Goal: Information Seeking & Learning: Find specific fact

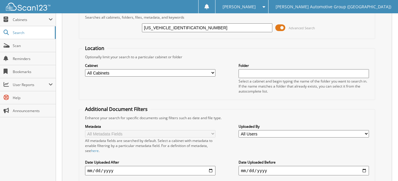
scroll to position [30, 0]
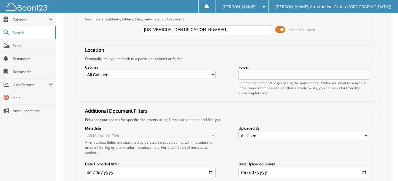
click at [190, 28] on input "1FMEE9BP1RLB46954" at bounding box center [207, 29] width 130 height 9
paste input "text"
paste input "1FMDE7BH3RLB29193"
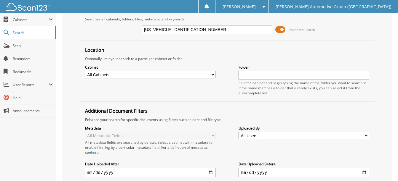
type input "1FMDE7BH3RLB29193"
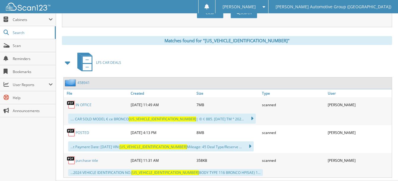
scroll to position [248, 0]
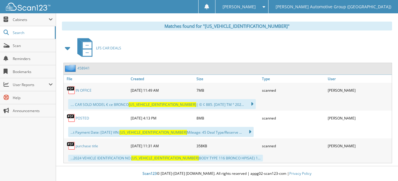
click at [83, 117] on link "POSTED" at bounding box center [83, 118] width 14 height 5
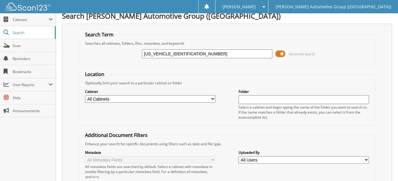
scroll to position [0, 0]
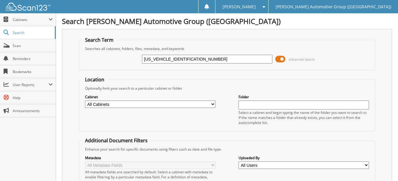
click at [191, 60] on input "1FMDE7BH3RLB29193" at bounding box center [207, 59] width 130 height 9
paste input "TFW3LD0RFB57191"
type input "1FTFW3LD0RFB57191"
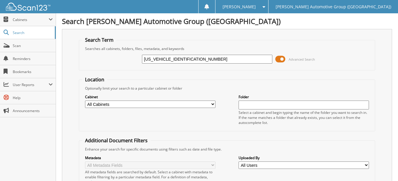
click at [167, 59] on input "[US_VEHICLE_IDENTIFICATION_NUMBER]" at bounding box center [207, 59] width 130 height 9
type input "RFB57191"
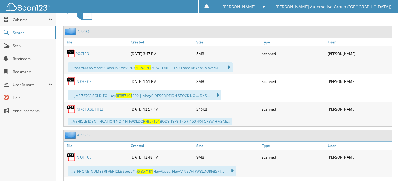
scroll to position [296, 0]
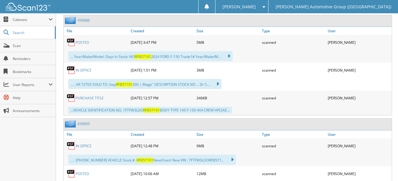
click at [84, 42] on link "POSTED" at bounding box center [83, 42] width 14 height 5
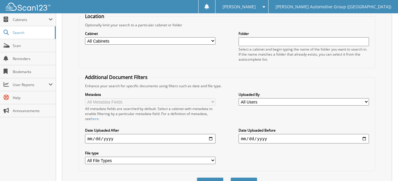
scroll to position [0, 0]
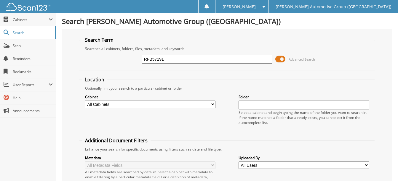
click at [169, 59] on input "RFB57191" at bounding box center [207, 59] width 130 height 9
paste input "1FMDE8BH1RLB41302"
type input "1FMDE8BH1RLB41302"
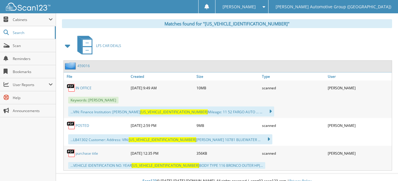
scroll to position [258, 0]
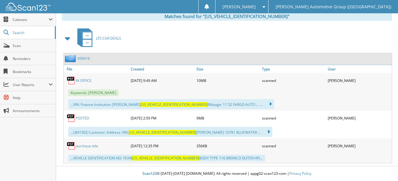
click at [84, 118] on link "POSTED" at bounding box center [83, 118] width 14 height 5
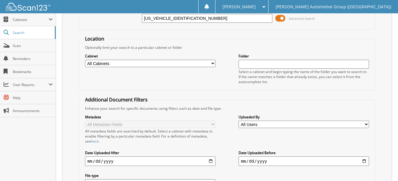
scroll to position [0, 0]
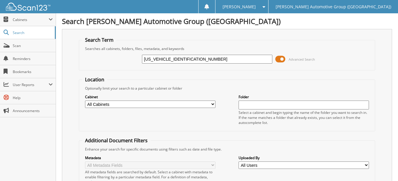
click at [190, 58] on input "1FMDE8BH1RLB41302" at bounding box center [207, 59] width 130 height 9
paste input "EE4DP4SLA88876"
type input "1FMEE4DP4SLA88876"
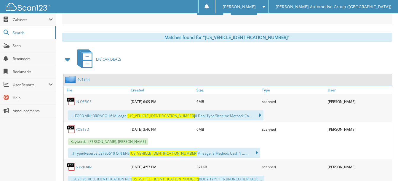
scroll to position [258, 0]
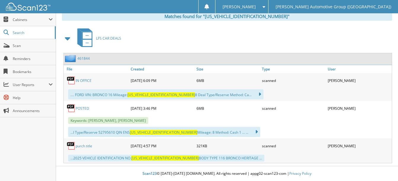
click at [82, 108] on link "POSTED" at bounding box center [83, 108] width 14 height 5
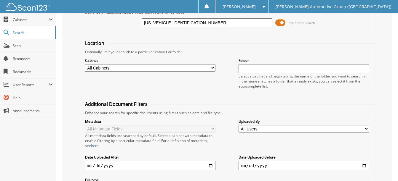
scroll to position [30, 0]
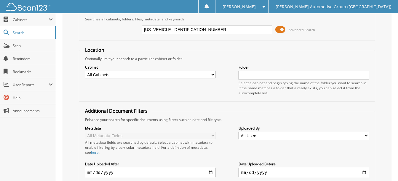
click at [192, 28] on input "1FMEE4DP4SLA88876" at bounding box center [207, 29] width 130 height 9
paste input "DE7BH2RLA85378"
type input "1FMDE7BH2RLA85378"
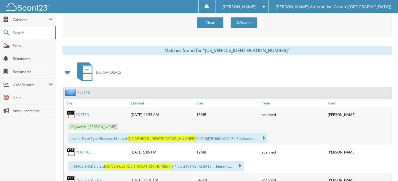
scroll to position [258, 0]
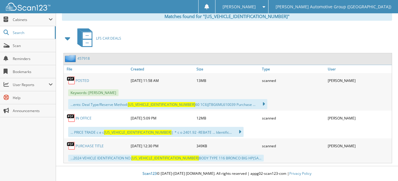
click at [81, 80] on link "POSTED" at bounding box center [83, 80] width 14 height 5
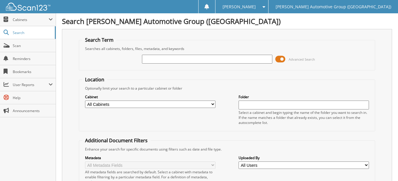
click at [199, 60] on input "text" at bounding box center [207, 59] width 130 height 9
type input "[US_VEHICLE_IDENTIFICATION_NUMBER]"
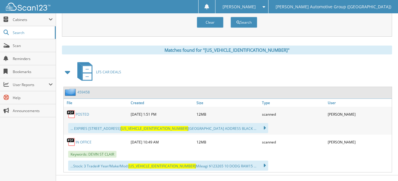
scroll to position [234, 0]
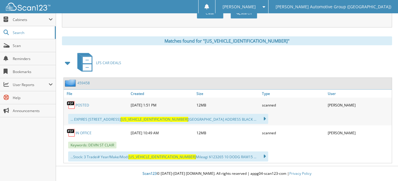
click at [81, 105] on link "POSTED" at bounding box center [83, 105] width 14 height 5
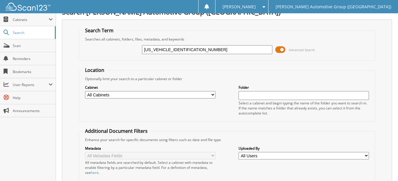
scroll to position [0, 0]
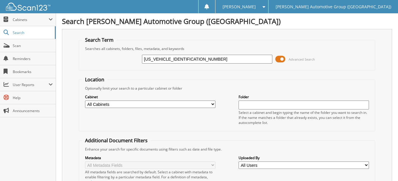
click at [197, 60] on input "1FTFW5LD6RFB86996" at bounding box center [207, 59] width 130 height 9
paste input "3FMCR9B62RRE97957"
type input "3FMCR9B62RRE97957"
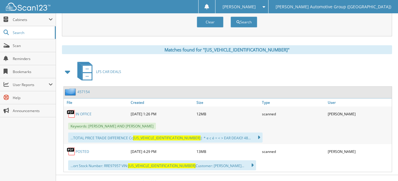
scroll to position [234, 0]
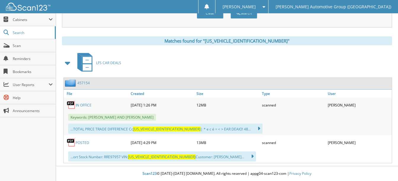
click at [86, 144] on link "POSTED" at bounding box center [83, 142] width 14 height 5
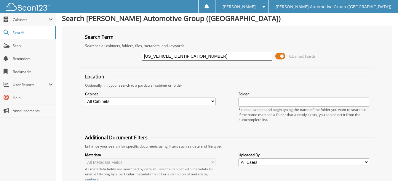
scroll to position [0, 0]
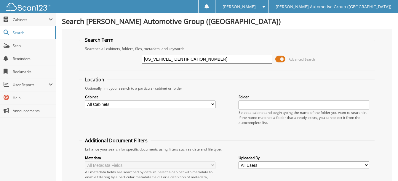
click at [195, 58] on input "3FMCR9B62RRE97957" at bounding box center [207, 59] width 130 height 9
paste input "1FMEE2BP4RLB15074"
type input "1FMEE2BP4RLB15074"
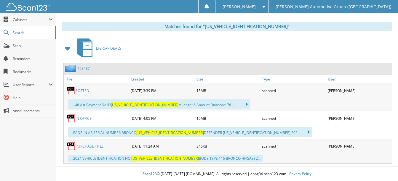
scroll to position [248, 0]
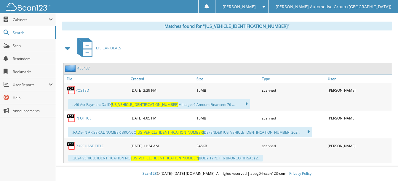
click at [84, 89] on link "POSTED" at bounding box center [83, 90] width 14 height 5
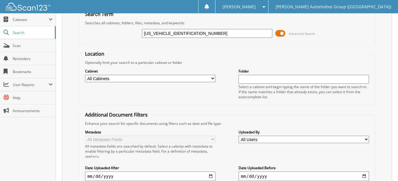
scroll to position [0, 0]
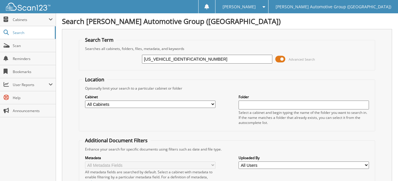
click at [194, 59] on input "1FMEE2BP4RLB15074" at bounding box center [207, 59] width 130 height 9
paste input "9BP0RLA70935"
type input "[US_VEHICLE_IDENTIFICATION_NUMBER]"
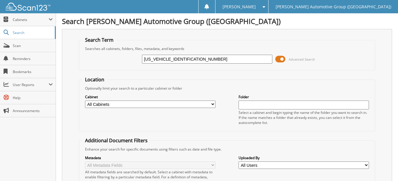
click at [167, 60] on input "[US_VEHICLE_IDENTIFICATION_NUMBER]" at bounding box center [207, 59] width 130 height 9
type input "RLA70935"
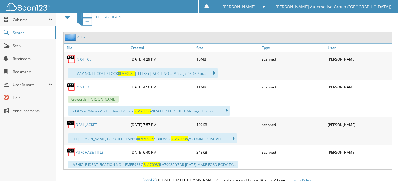
scroll to position [286, 0]
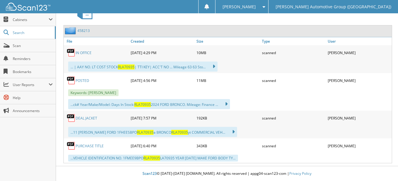
click at [81, 81] on link "POSTED" at bounding box center [83, 80] width 14 height 5
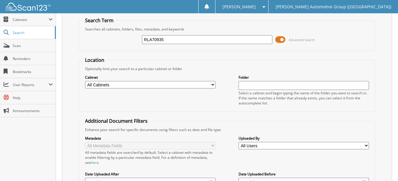
scroll to position [0, 0]
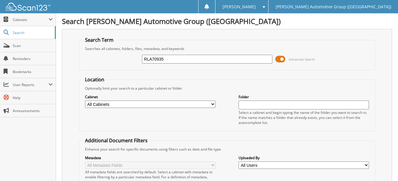
click at [165, 58] on input "RLA70935" at bounding box center [207, 59] width 130 height 9
paste input "[US_VEHICLE_IDENTIFICATION_NUMBER]"
type input "[US_VEHICLE_IDENTIFICATION_NUMBER]"
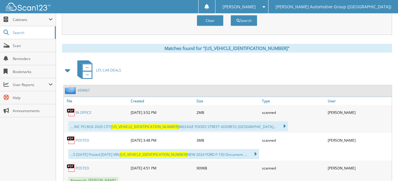
scroll to position [258, 0]
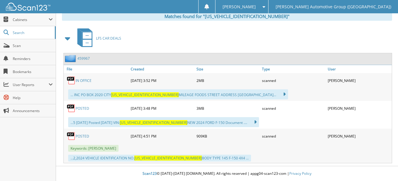
click at [79, 110] on link "POSTED" at bounding box center [83, 108] width 14 height 5
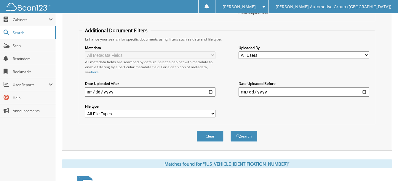
scroll to position [0, 0]
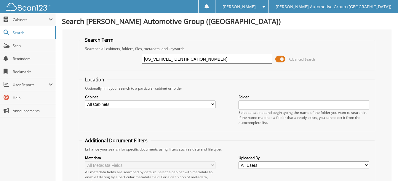
click at [195, 60] on input "1FTEW3LPXRKF02871" at bounding box center [207, 59] width 130 height 9
paste input "5RKF6643"
type input "1FTEW3LP5RKF66431"
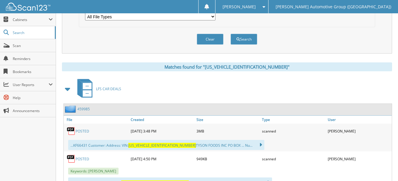
scroll to position [261, 0]
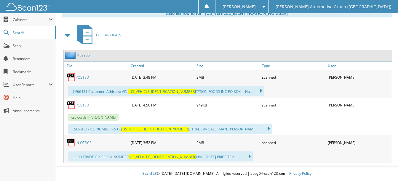
click at [78, 106] on link "POSTED" at bounding box center [83, 105] width 14 height 5
click at [86, 78] on link "POSTED" at bounding box center [83, 77] width 14 height 5
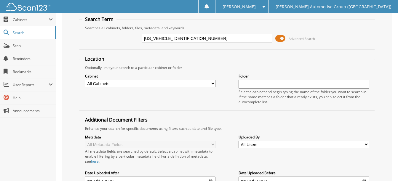
scroll to position [30, 0]
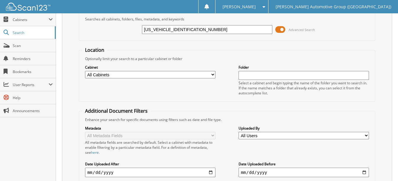
click at [193, 29] on input "[US_VEHICLE_IDENTIFICATION_NUMBER]" at bounding box center [207, 29] width 130 height 9
paste input "8RKF52149"
type input "1FTEW3LP8RKF52149"
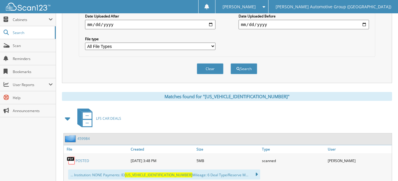
scroll to position [261, 0]
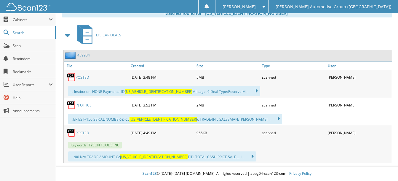
click at [81, 78] on link "POSTED" at bounding box center [83, 77] width 14 height 5
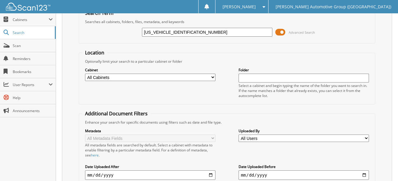
scroll to position [0, 0]
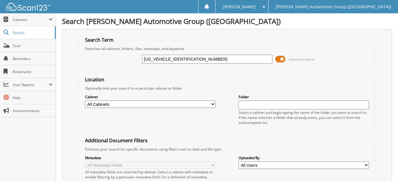
click at [199, 60] on input "1FTEW3LP8RKF52149" at bounding box center [207, 59] width 130 height 9
paste input "XRKF02871"
type input "[US_VEHICLE_IDENTIFICATION_NUMBER]"
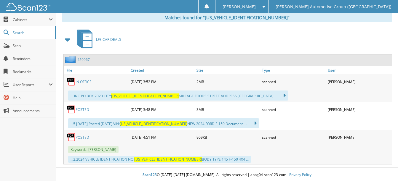
scroll to position [258, 0]
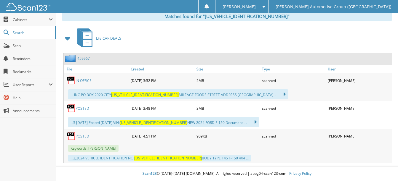
click at [81, 107] on link "POSTED" at bounding box center [83, 108] width 14 height 5
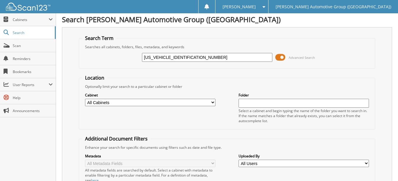
scroll to position [0, 0]
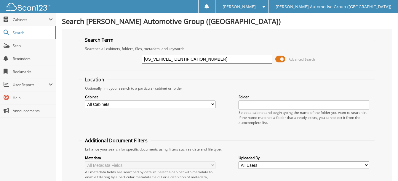
click at [191, 58] on input "[US_VEHICLE_IDENTIFICATION_NUMBER]" at bounding box center [207, 59] width 130 height 9
paste input "5RKF6643"
type input "[US_VEHICLE_IDENTIFICATION_NUMBER]"
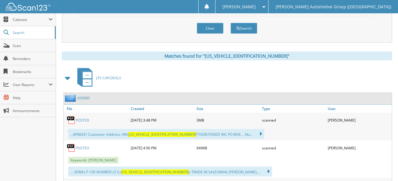
scroll to position [237, 0]
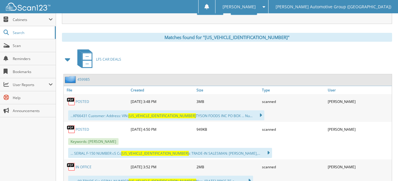
click at [86, 131] on link "POSTED" at bounding box center [83, 129] width 14 height 5
click at [86, 102] on link "POSTED" at bounding box center [83, 101] width 14 height 5
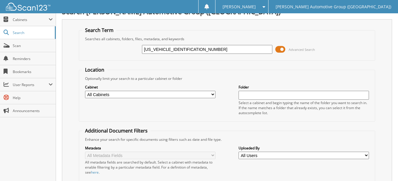
scroll to position [0, 0]
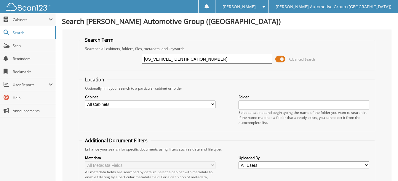
click at [188, 59] on input "1FTEW3LP5RKF66431" at bounding box center [207, 59] width 130 height 9
paste input "9RKF52533"
type input "1FTEW3LP9RKF52533"
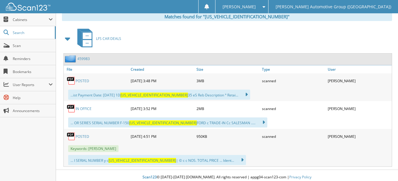
scroll to position [261, 0]
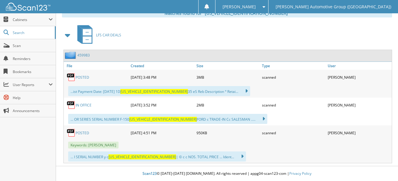
click at [84, 76] on link "POSTED" at bounding box center [83, 77] width 14 height 5
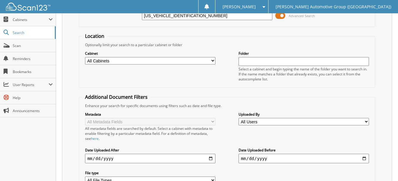
scroll to position [0, 0]
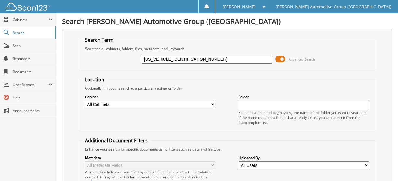
click at [193, 59] on input "1FTEW3LP9RKF52533" at bounding box center [207, 59] width 130 height 9
paste input "2LPXSKD30549"
type input "[US_VEHICLE_IDENTIFICATION_NUMBER]"
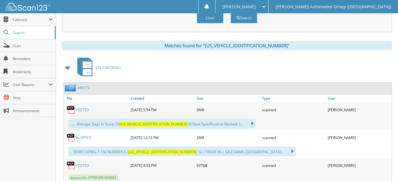
scroll to position [237, 0]
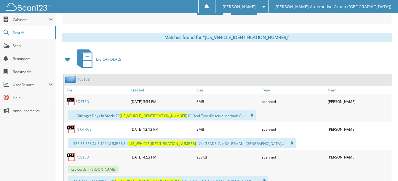
click at [82, 101] on link "POSTED" at bounding box center [83, 101] width 14 height 5
click at [79, 129] on link "IN OFFICE" at bounding box center [84, 129] width 16 height 5
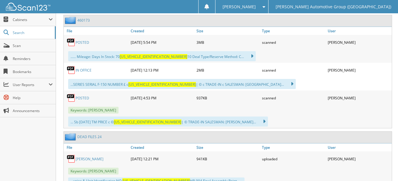
scroll to position [319, 0]
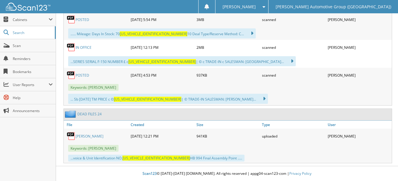
click at [86, 75] on link "POSTED" at bounding box center [83, 75] width 14 height 5
click at [76, 135] on link "[PERSON_NAME]" at bounding box center [90, 136] width 28 height 5
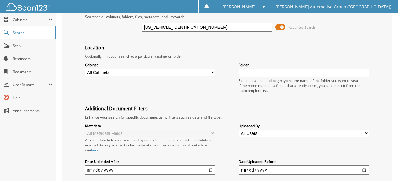
scroll to position [23, 0]
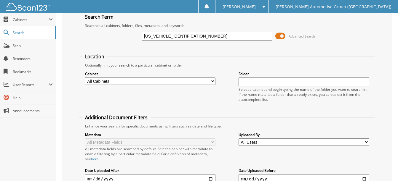
click at [196, 36] on input "[US_VEHICLE_IDENTIFICATION_NUMBER]" at bounding box center [207, 36] width 130 height 9
paste input "MF1LP2SKD23312"
type input "[US_VEHICLE_IDENTIFICATION_NUMBER]"
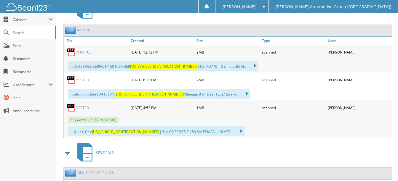
scroll to position [257, 0]
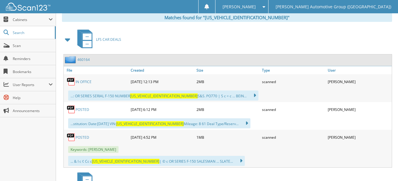
click at [81, 110] on link "POSTED" at bounding box center [83, 109] width 14 height 5
click at [90, 81] on link "IN OFFICE" at bounding box center [84, 81] width 16 height 5
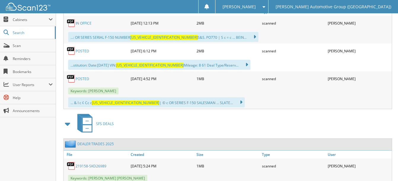
scroll to position [316, 0]
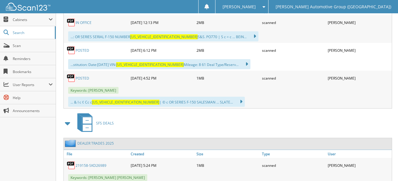
click at [84, 79] on link "POSTED" at bounding box center [83, 78] width 14 height 5
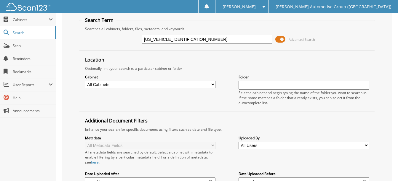
scroll to position [20, 0]
click at [192, 38] on input "1FTMF1LP2SKD23312" at bounding box center [207, 39] width 130 height 9
paste input "EW3LP6RKF52909"
type input "1FTEW3LP6RKF52909"
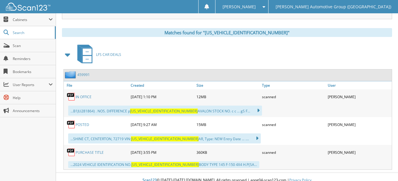
scroll to position [248, 0]
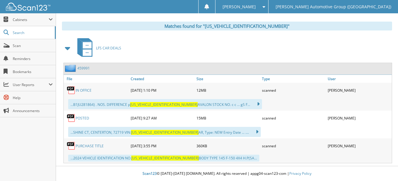
click at [81, 119] on link "POSTED" at bounding box center [83, 118] width 14 height 5
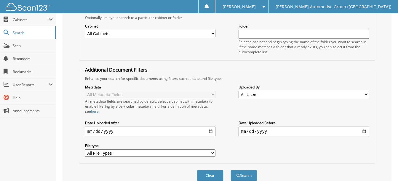
scroll to position [0, 0]
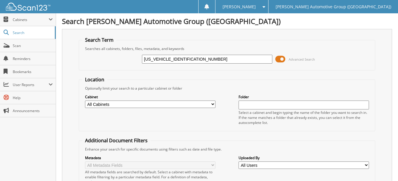
click at [190, 59] on input "[US_VEHICLE_IDENTIFICATION_NUMBER]" at bounding box center [207, 59] width 130 height 9
paste input "MJU1MG8SEA25980"
type input "1FMJU1MG8SEA25980"
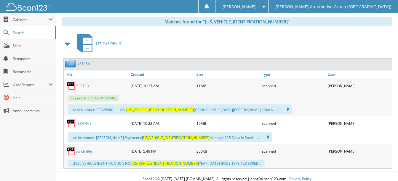
scroll to position [258, 0]
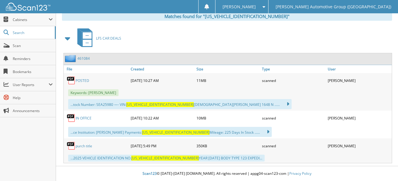
click at [79, 81] on link "POSTED" at bounding box center [83, 80] width 14 height 5
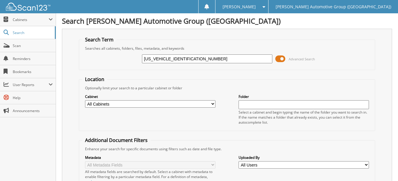
scroll to position [0, 0]
click at [194, 60] on input "1FMJU1MG8SEA25980" at bounding box center [207, 59] width 130 height 9
paste input "TEW2LP1RKE99515"
type input "[US_VEHICLE_IDENTIFICATION_NUMBER]"
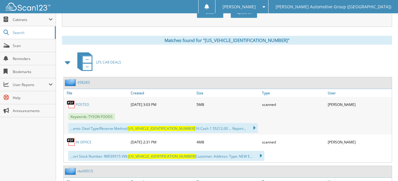
scroll to position [285, 0]
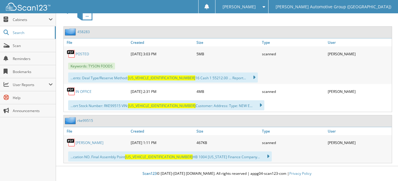
click at [79, 53] on link "POSTED" at bounding box center [83, 54] width 14 height 5
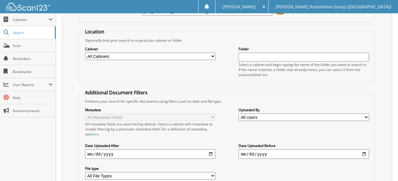
scroll to position [0, 0]
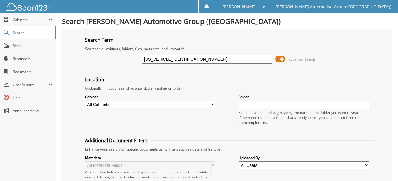
click at [188, 59] on input "[US_VEHICLE_IDENTIFICATION_NUMBER]" at bounding box center [207, 59] width 130 height 9
paste input "MF1KP8RKE60881"
type input "[US_VEHICLE_IDENTIFICATION_NUMBER]"
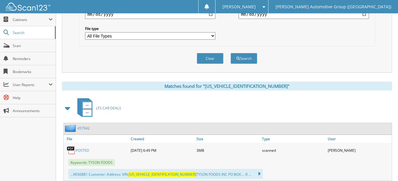
scroll to position [206, 0]
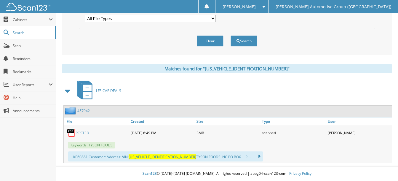
click at [84, 132] on link "POSTED" at bounding box center [83, 133] width 14 height 5
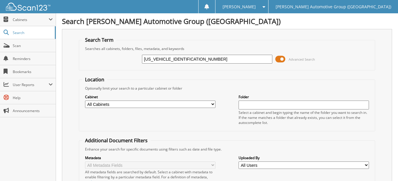
click at [193, 60] on input "[US_VEHICLE_IDENTIFICATION_NUMBER]" at bounding box center [207, 59] width 130 height 9
paste input "XRKE60980"
type input "[US_VEHICLE_IDENTIFICATION_NUMBER]"
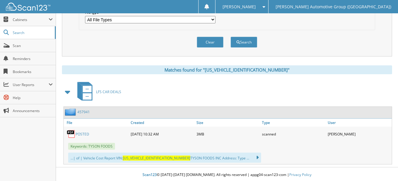
scroll to position [206, 0]
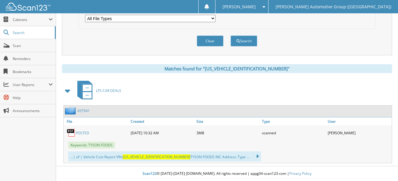
click at [82, 132] on link "POSTED" at bounding box center [83, 133] width 14 height 5
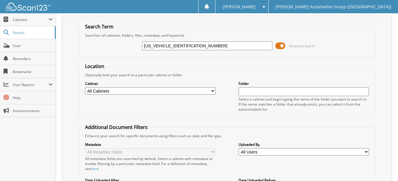
scroll to position [0, 0]
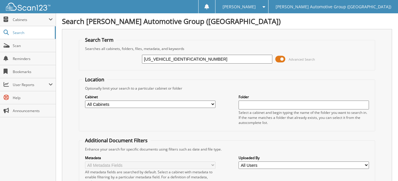
click at [195, 59] on input "1FTMF1KPXRKE60980" at bounding box center [207, 59] width 130 height 9
paste input "BF2AA1RED10765"
type input "1FTBF2AA1RED10765"
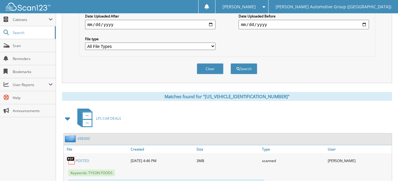
scroll to position [206, 0]
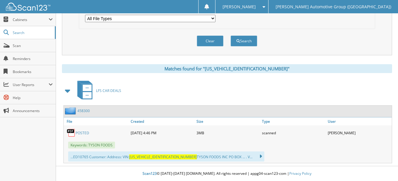
click at [81, 131] on link "POSTED" at bounding box center [83, 133] width 14 height 5
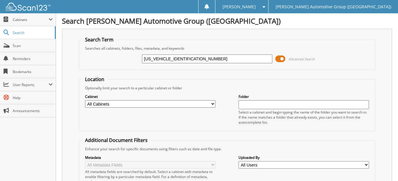
scroll to position [0, 0]
click at [190, 60] on input "[US_VEHICLE_IDENTIFICATION_NUMBER]" at bounding box center [207, 59] width 130 height 9
paste input "EW1LP9SKE40048"
type input "[US_VEHICLE_IDENTIFICATION_NUMBER]"
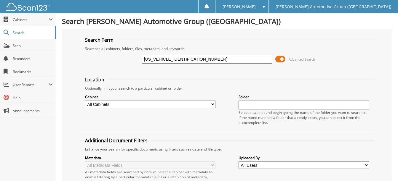
drag, startPoint x: 168, startPoint y: 58, endPoint x: 169, endPoint y: 71, distance: 13.1
click at [168, 62] on input "1FTEW1LP9SKE40048" at bounding box center [207, 59] width 130 height 9
type input "SKE40048"
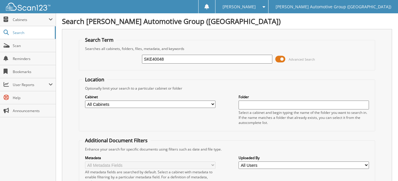
click at [171, 60] on input "SKE40048" at bounding box center [207, 59] width 130 height 9
click at [180, 60] on input "SKE40048" at bounding box center [207, 59] width 130 height 9
paste input "1FTEW2LP0RKE74394"
type input "1FTEW2LP0RKE74394"
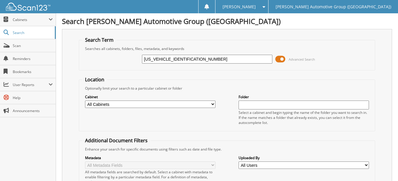
drag, startPoint x: 167, startPoint y: 60, endPoint x: 173, endPoint y: 78, distance: 18.5
click at [167, 61] on input "[US_VEHICLE_IDENTIFICATION_NUMBER]" at bounding box center [207, 59] width 130 height 9
type input "RKE74394"
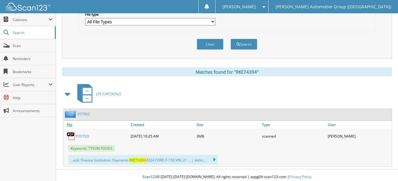
scroll to position [206, 0]
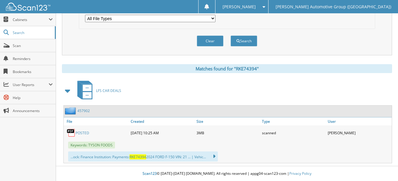
click at [86, 134] on link "POSTED" at bounding box center [83, 133] width 14 height 5
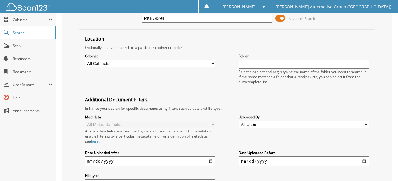
scroll to position [28, 0]
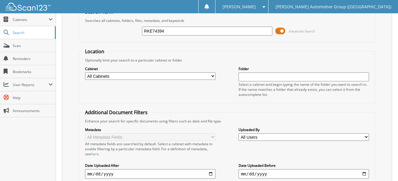
click at [174, 30] on input "RKE74394" at bounding box center [207, 31] width 130 height 9
paste input "[US_VEHICLE_IDENTIFICATION_NUMBER]"
type input "[US_VEHICLE_IDENTIFICATION_NUMBER]"
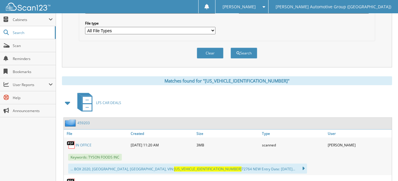
scroll to position [234, 0]
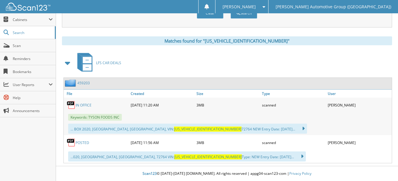
click at [84, 144] on link "POSTED" at bounding box center [83, 142] width 14 height 5
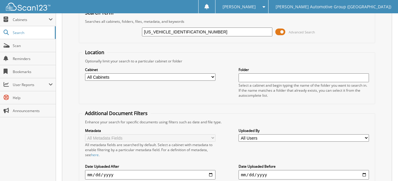
scroll to position [0, 0]
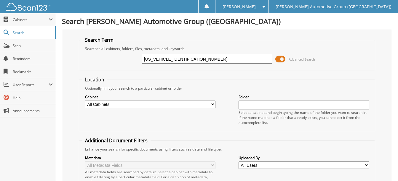
click at [192, 59] on input "[US_VEHICLE_IDENTIFICATION_NUMBER]" at bounding box center [207, 59] width 130 height 9
paste input "MF1LP1RKE60929"
type input "[US_VEHICLE_IDENTIFICATION_NUMBER]"
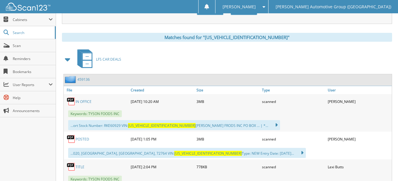
scroll to position [271, 0]
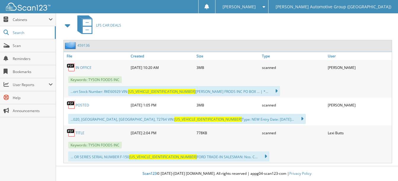
click at [84, 107] on link "POSTED" at bounding box center [83, 105] width 14 height 5
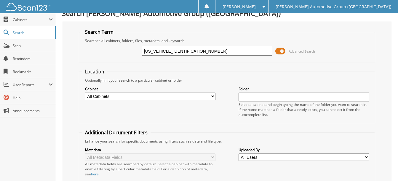
scroll to position [0, 0]
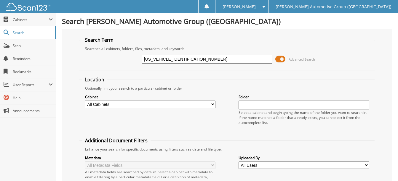
click at [192, 62] on input "[US_VEHICLE_IDENTIFICATION_NUMBER]" at bounding box center [207, 59] width 130 height 9
paste input "57481"
type input "[US_VEHICLE_IDENTIFICATION_NUMBER]"
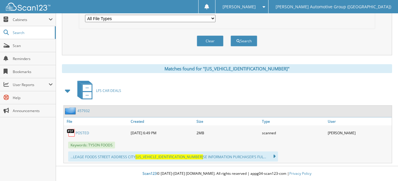
scroll to position [206, 0]
click at [78, 134] on link "POSTED" at bounding box center [83, 133] width 14 height 5
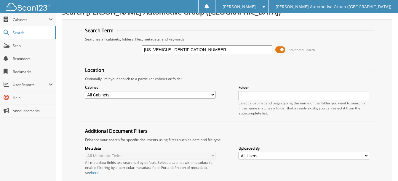
scroll to position [0, 0]
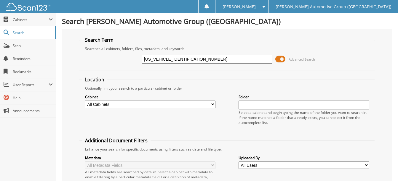
click at [192, 58] on input "1FTMF1LP1RKE57481" at bounding box center [207, 59] width 130 height 9
paste input "XRKE57222"
type input "1FTMF1LPXRKE57222"
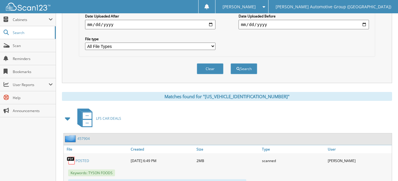
scroll to position [206, 0]
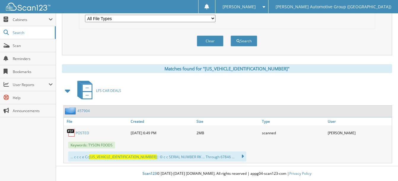
click at [86, 131] on link "POSTED" at bounding box center [83, 133] width 14 height 5
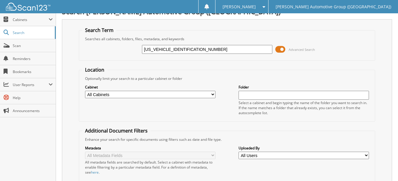
scroll to position [0, 0]
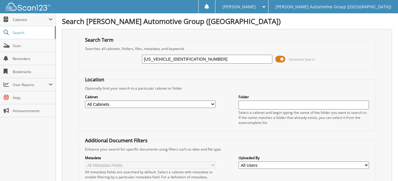
click at [192, 60] on input "[US_VEHICLE_IDENTIFICATION_NUMBER]" at bounding box center [207, 59] width 130 height 9
paste input "60671"
type input "1FTMF1LPXRKE60671"
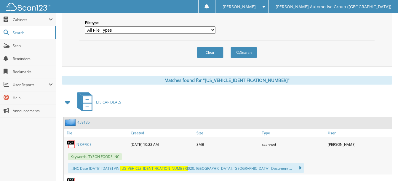
scroll to position [266, 0]
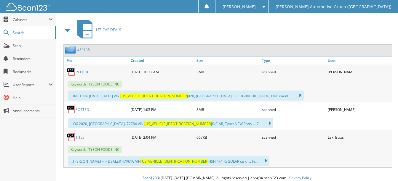
click at [86, 109] on link "POSTED" at bounding box center [83, 109] width 14 height 5
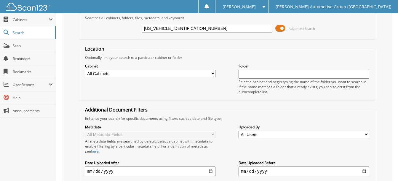
scroll to position [0, 0]
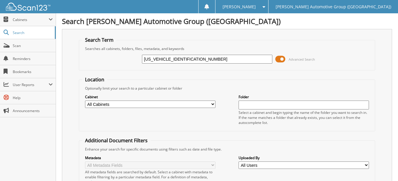
click at [195, 58] on input "[US_VEHICLE_IDENTIFICATION_NUMBER]" at bounding box center [207, 59] width 130 height 9
paste input "BF2AA6REF50247"
type input "[US_VEHICLE_IDENTIFICATION_NUMBER]"
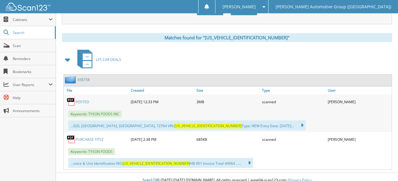
scroll to position [243, 0]
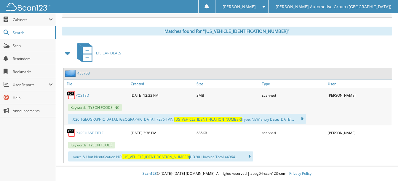
click at [84, 96] on link "POSTED" at bounding box center [83, 95] width 14 height 5
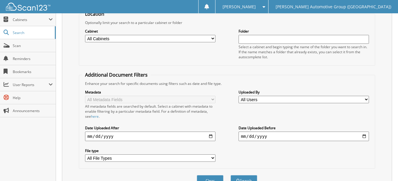
scroll to position [0, 0]
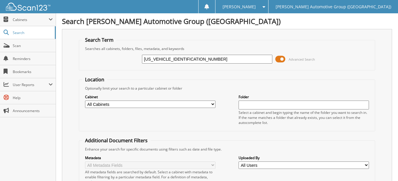
click at [189, 59] on input "[US_VEHICLE_IDENTIFICATION_NUMBER]" at bounding box center [207, 59] width 130 height 9
paste input "BA9REE64526"
type input "[US_VEHICLE_IDENTIFICATION_NUMBER]"
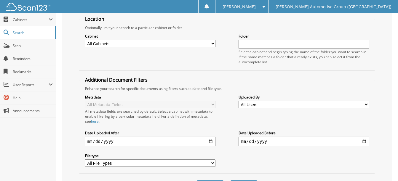
scroll to position [196, 0]
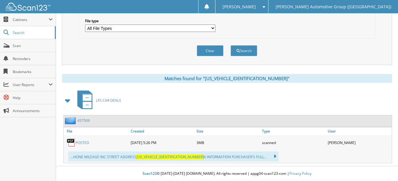
click at [82, 139] on div "POSTED" at bounding box center [96, 143] width 65 height 12
click at [82, 141] on link "POSTED" at bounding box center [83, 142] width 14 height 5
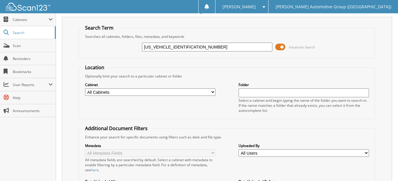
scroll to position [0, 0]
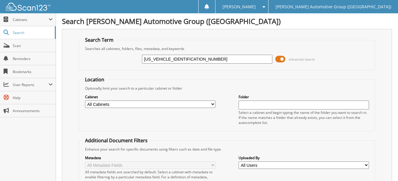
click at [187, 62] on input "1FTBF2BA9REE64526" at bounding box center [207, 59] width 130 height 9
paste input "EW3LP6RKF49668"
type input "1FTEW3LP6RKF49668"
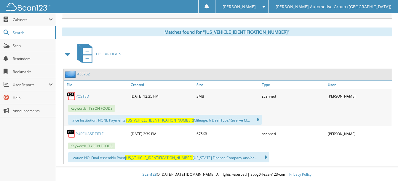
scroll to position [243, 0]
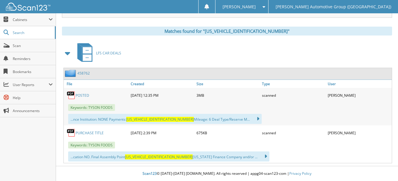
click at [83, 94] on link "POSTED" at bounding box center [83, 95] width 14 height 5
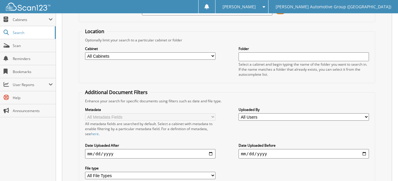
scroll to position [0, 0]
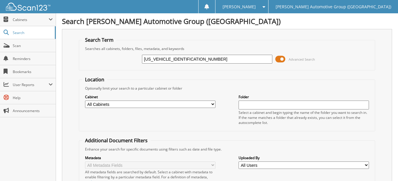
click at [195, 58] on input "[US_VEHICLE_IDENTIFICATION_NUMBER]" at bounding box center [207, 59] width 130 height 9
paste input "MF1K57RKF40946"
type input "[US_VEHICLE_IDENTIFICATION_NUMBER]"
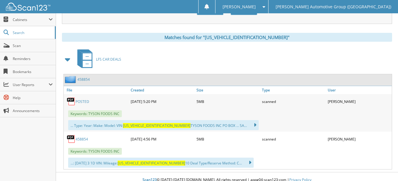
scroll to position [243, 0]
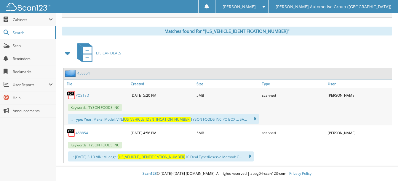
click at [84, 93] on link "POSTED" at bounding box center [83, 95] width 14 height 5
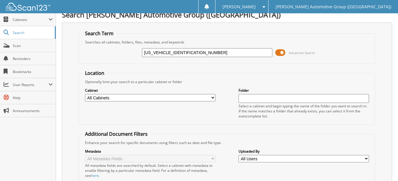
scroll to position [0, 0]
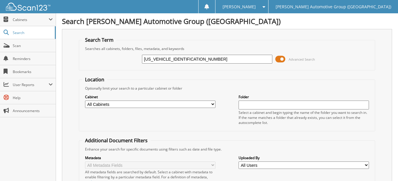
click at [195, 59] on input "[US_VEHICLE_IDENTIFICATION_NUMBER]" at bounding box center [207, 59] width 130 height 9
paste input "P0RKE56503"
type input "[US_VEHICLE_IDENTIFICATION_NUMBER]"
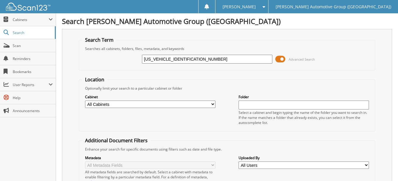
click at [169, 60] on input "[US_VEHICLE_IDENTIFICATION_NUMBER]" at bounding box center [207, 59] width 130 height 9
click at [168, 58] on input "[US_VEHICLE_IDENTIFICATION_NUMBER]" at bounding box center [207, 59] width 130 height 9
type input "RKE56503"
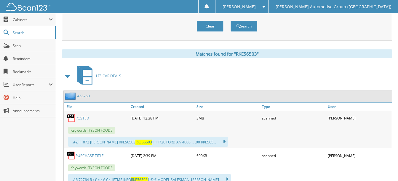
scroll to position [266, 0]
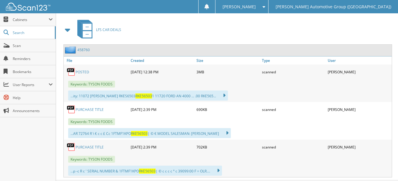
click at [84, 71] on link "POSTED" at bounding box center [83, 72] width 14 height 5
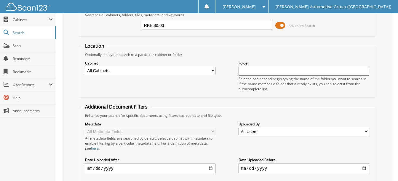
scroll to position [0, 0]
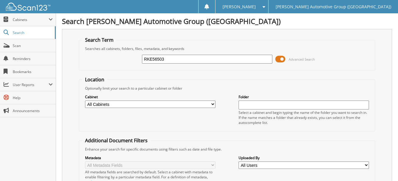
click at [165, 61] on input "RKE56503" at bounding box center [207, 59] width 130 height 9
paste input "[US_VEHICLE_IDENTIFICATION_NUMBER]"
type input "[US_VEHICLE_IDENTIFICATION_NUMBER]"
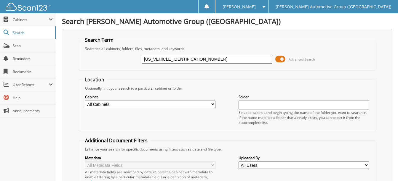
drag, startPoint x: 166, startPoint y: 60, endPoint x: 173, endPoint y: 83, distance: 24.7
click at [167, 62] on input "1FTMF1KP0RKE60907" at bounding box center [207, 59] width 130 height 9
type input "RKE60907"
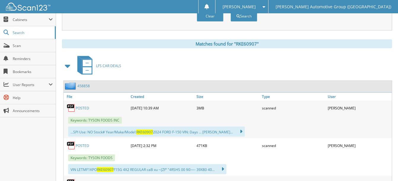
scroll to position [238, 0]
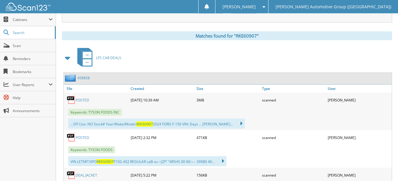
click at [81, 98] on link "POSTED" at bounding box center [83, 100] width 14 height 5
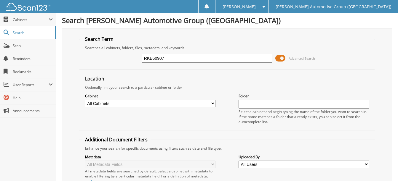
scroll to position [0, 0]
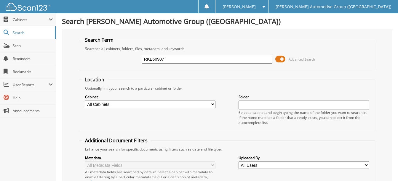
click at [172, 60] on input "RKE60907" at bounding box center [207, 59] width 130 height 9
paste input "[US_VEHICLE_IDENTIFICATION_NUMBER]"
type input "[US_VEHICLE_IDENTIFICATION_NUMBER]"
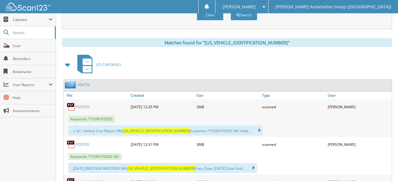
scroll to position [237, 0]
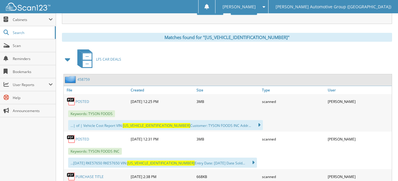
click at [78, 137] on link "POSTED" at bounding box center [83, 139] width 14 height 5
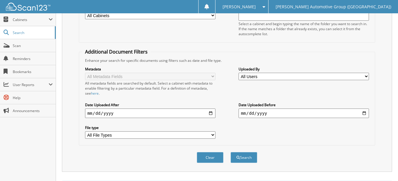
scroll to position [0, 0]
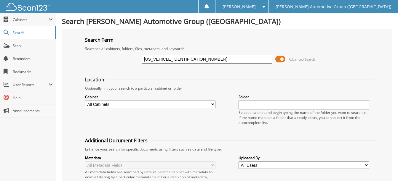
click at [196, 60] on input "1FTMF1KP7RKE57650" at bounding box center [207, 59] width 130 height 9
paste input "FW1FD7RFB5999"
type input "1FTFW1FD7RFB59990"
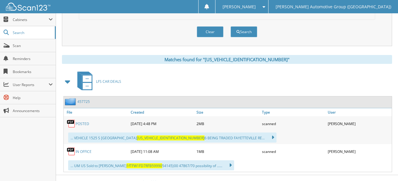
scroll to position [224, 0]
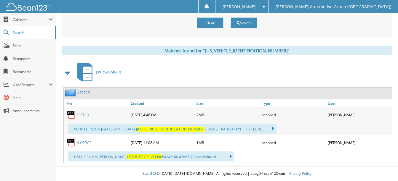
click at [85, 116] on link "POSTED" at bounding box center [83, 115] width 14 height 5
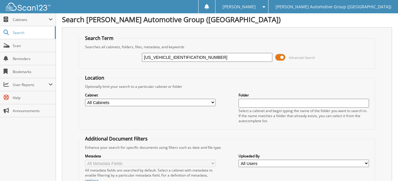
scroll to position [0, 0]
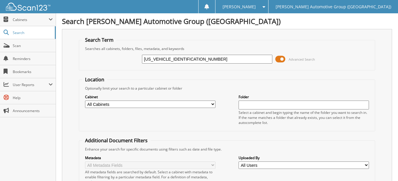
click at [203, 61] on input "[US_VEHICLE_IDENTIFICATION_NUMBER]" at bounding box center [207, 59] width 130 height 9
paste input "VW3LU4SWG13078"
type input "[US_VEHICLE_IDENTIFICATION_NUMBER]"
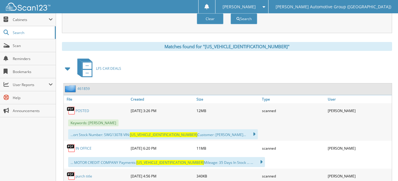
scroll to position [258, 0]
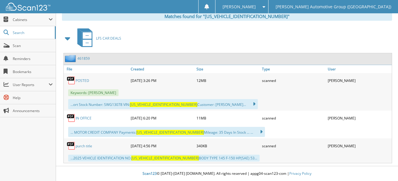
click at [79, 81] on link "POSTED" at bounding box center [83, 80] width 14 height 5
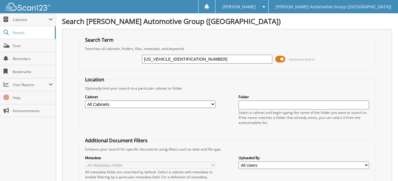
click at [192, 57] on input "[US_VEHICLE_IDENTIFICATION_NUMBER]" at bounding box center [207, 59] width 130 height 9
type input "[US_VEHICLE_IDENTIFICATION_NUMBER]"
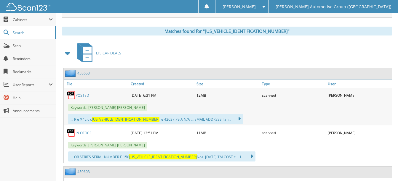
scroll to position [291, 0]
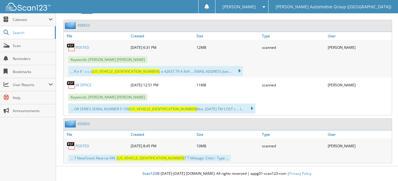
click at [81, 46] on link "POSTED" at bounding box center [83, 47] width 14 height 5
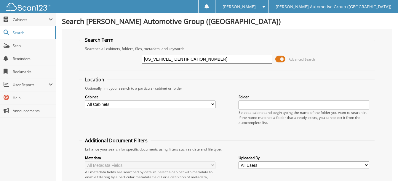
scroll to position [0, 0]
click at [198, 59] on input "[US_VEHICLE_IDENTIFICATION_NUMBER]" at bounding box center [207, 59] width 130 height 9
paste input "[US_VEHICLE_IDENTIFICATION_NUMBER]"
type input "[US_VEHICLE_IDENTIFICATION_NUMBER]"
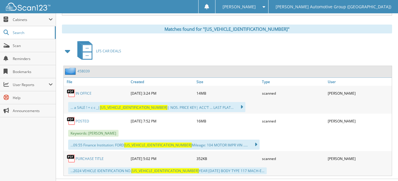
scroll to position [258, 0]
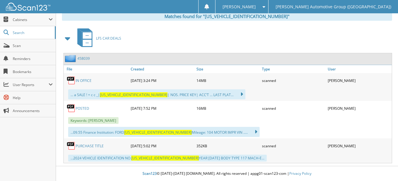
click at [82, 107] on link "POSTED" at bounding box center [83, 108] width 14 height 5
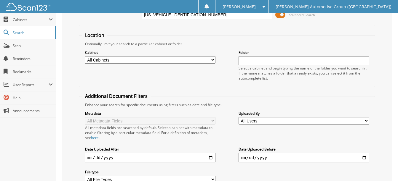
scroll to position [0, 0]
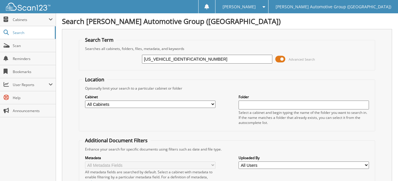
click at [191, 60] on input "[US_VEHICLE_IDENTIFICATION_NUMBER]" at bounding box center [207, 59] width 130 height 9
paste input "1R47RMA03051"
type input "[US_VEHICLE_IDENTIFICATION_NUMBER]"
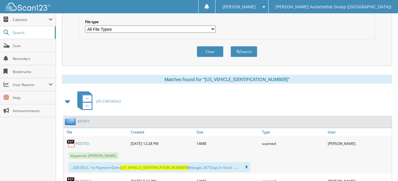
scroll to position [207, 0]
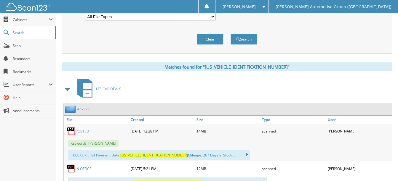
click at [84, 134] on link "POSTED" at bounding box center [83, 131] width 14 height 5
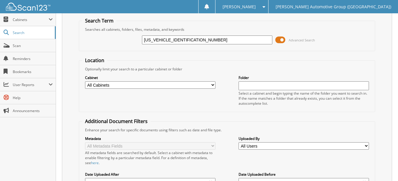
scroll to position [0, 0]
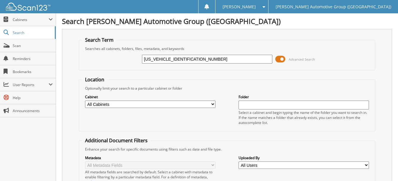
click at [190, 59] on input "[US_VEHICLE_IDENTIFICATION_NUMBER]" at bounding box center [207, 59] width 130 height 9
paste input "[US_VEHICLE_IDENTIFICATION_NUMBER]"
type input "[US_VEHICLE_IDENTIFICATION_NUMBER]"
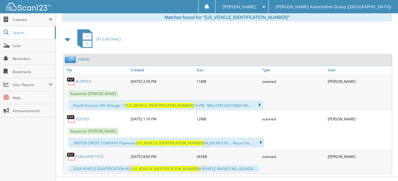
scroll to position [268, 0]
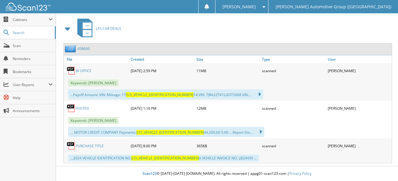
click at [84, 108] on link "POSTED" at bounding box center [83, 108] width 14 height 5
